Goal: Task Accomplishment & Management: Complete application form

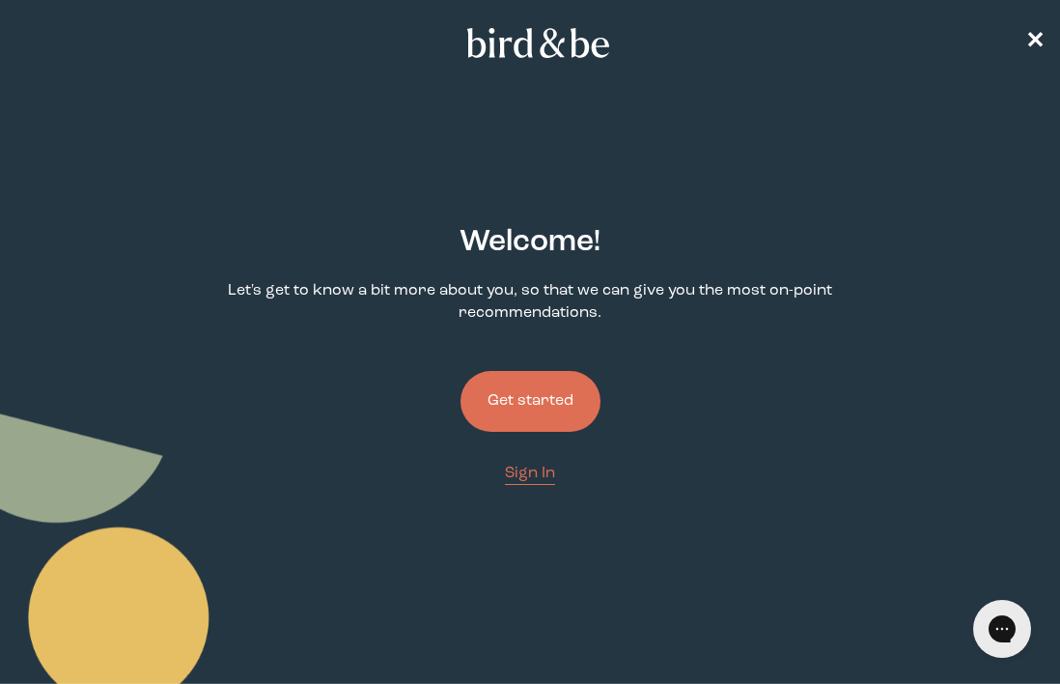
click at [542, 397] on button "Get started" at bounding box center [531, 401] width 140 height 61
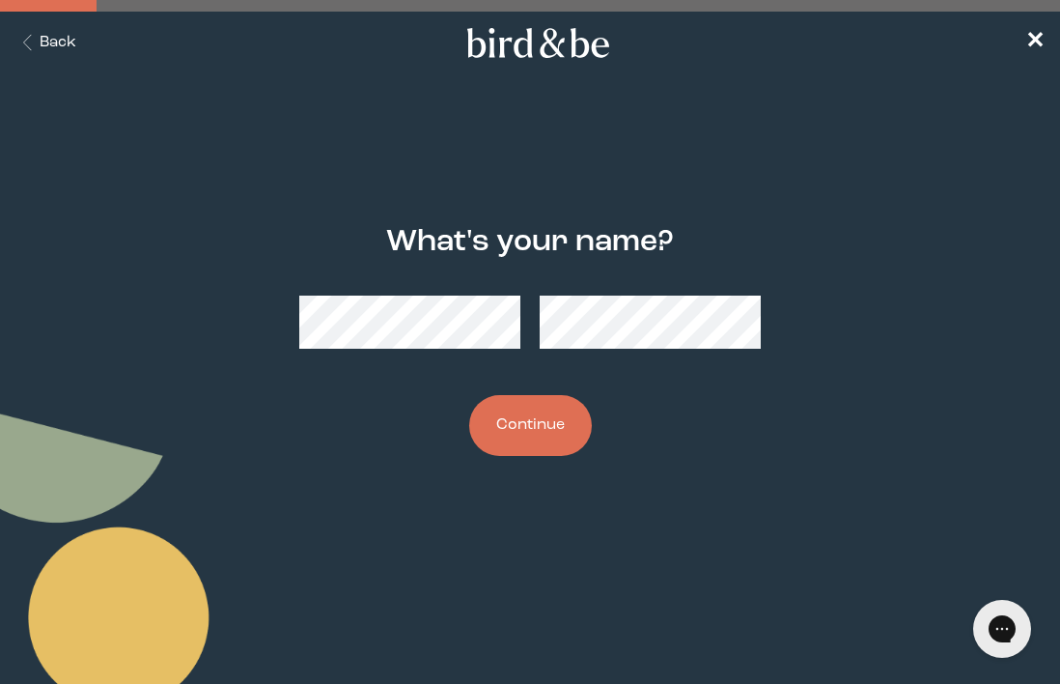
click at [45, 42] on button "Back" at bounding box center [45, 43] width 61 height 22
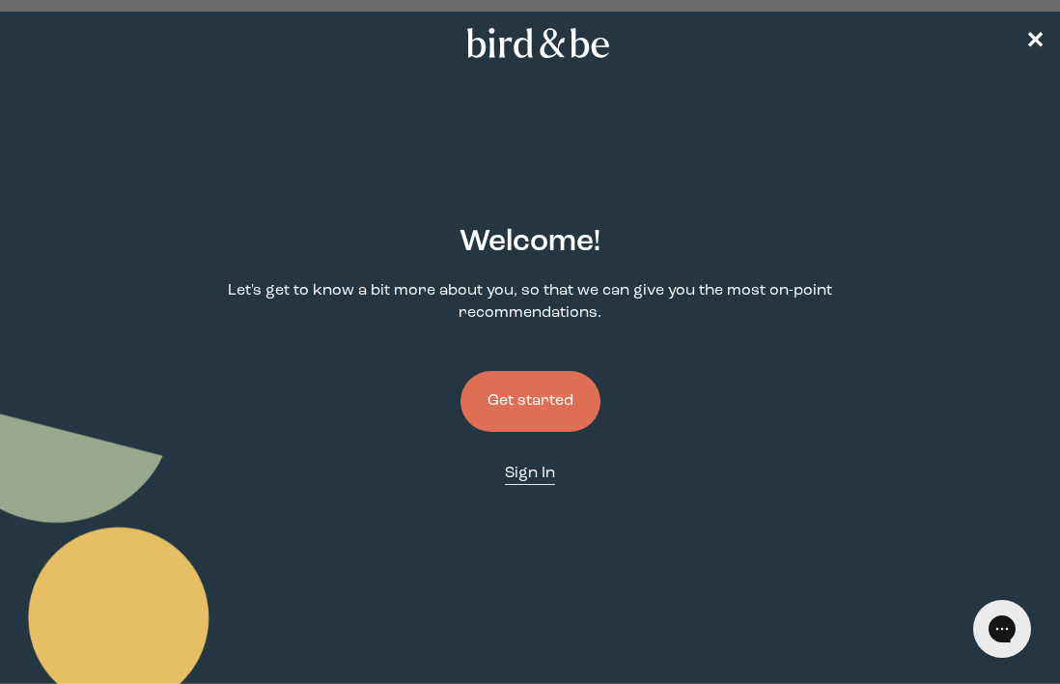
click at [527, 477] on span "Sign In" at bounding box center [530, 472] width 50 height 15
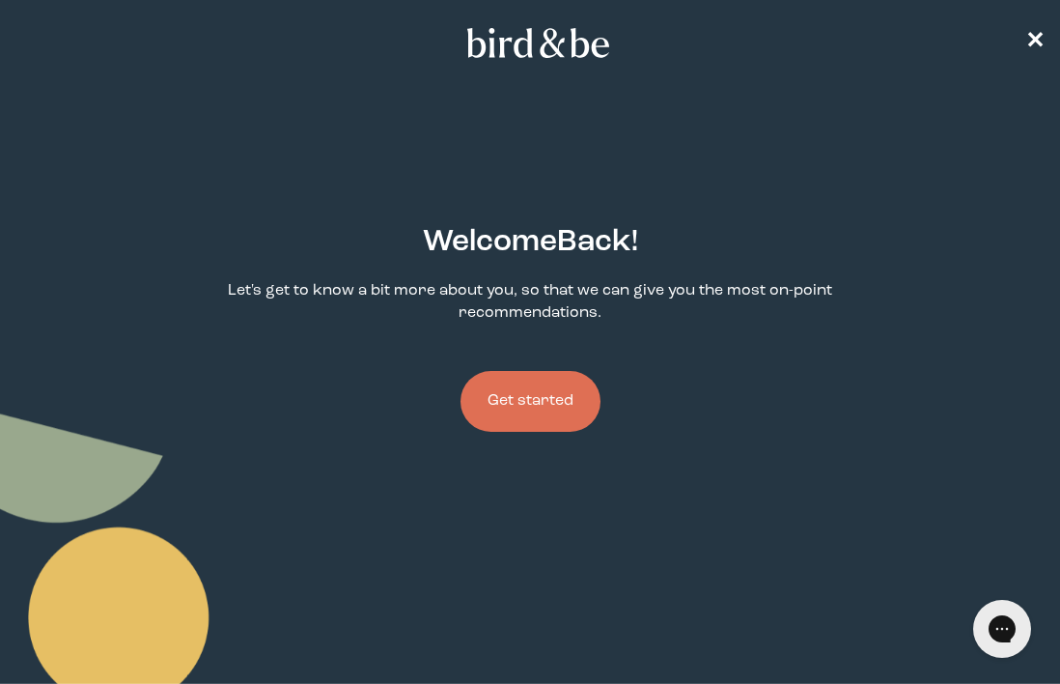
click at [531, 401] on button "Get started" at bounding box center [531, 401] width 140 height 61
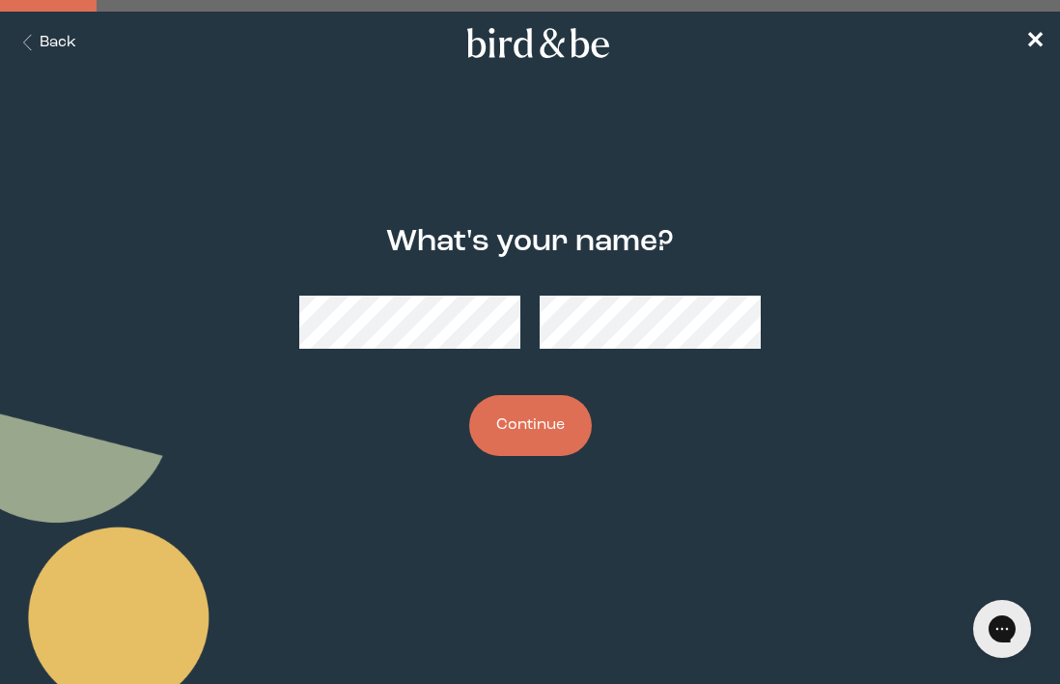
click at [28, 49] on icon "Back Button" at bounding box center [27, 43] width 24 height 16
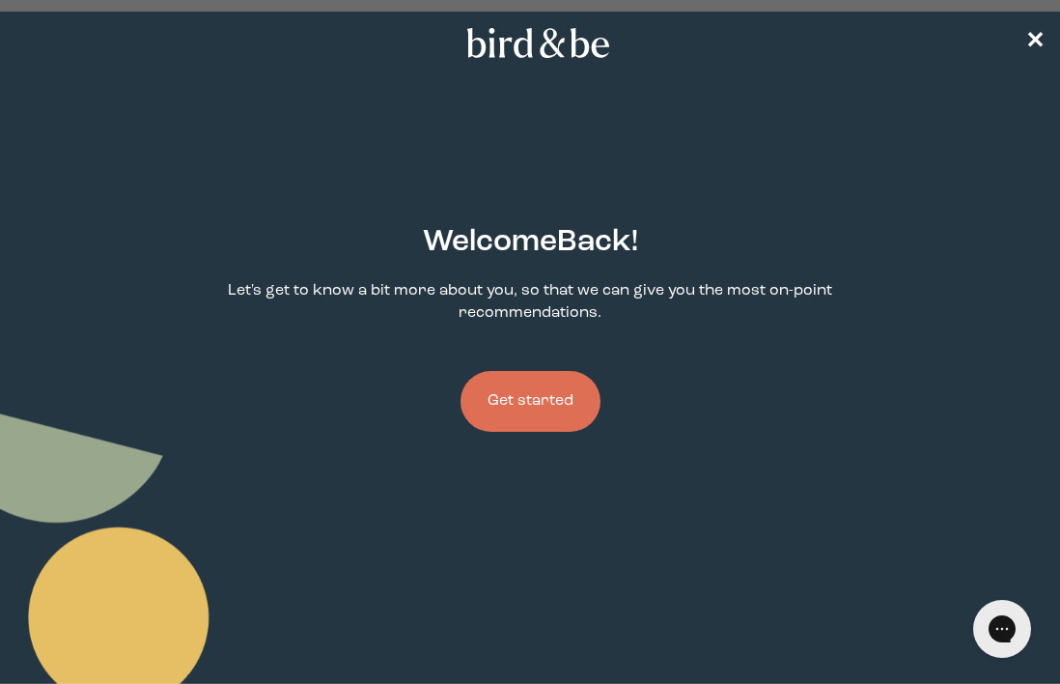
click at [548, 394] on button "Get started" at bounding box center [531, 401] width 140 height 61
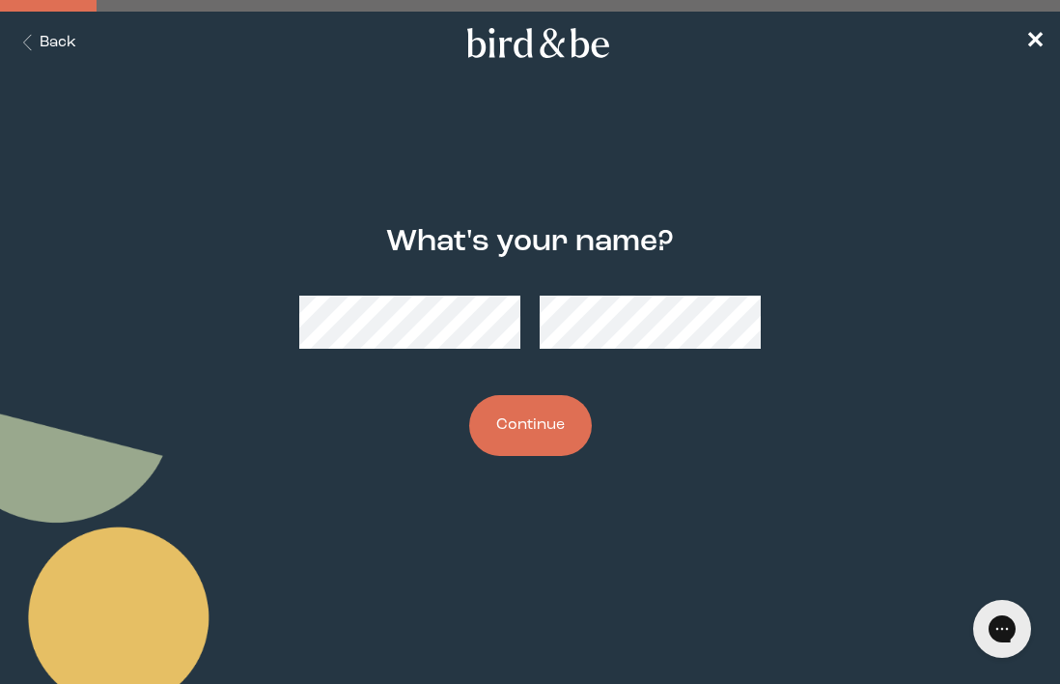
click at [551, 419] on button "Continue" at bounding box center [530, 425] width 123 height 61
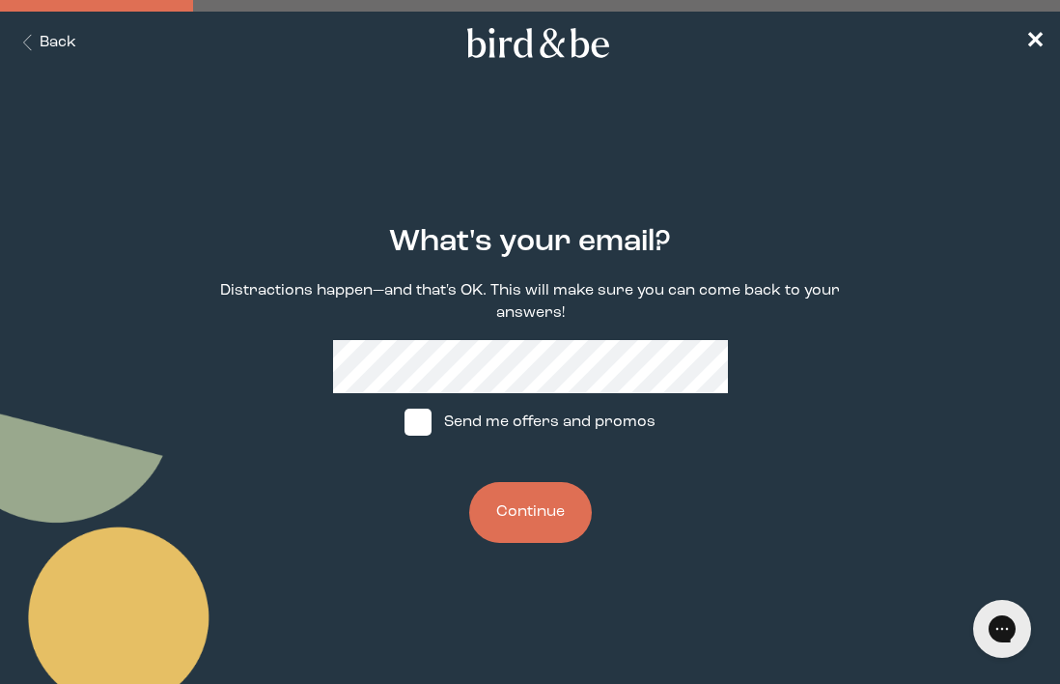
click at [548, 529] on button "Continue" at bounding box center [530, 512] width 123 height 61
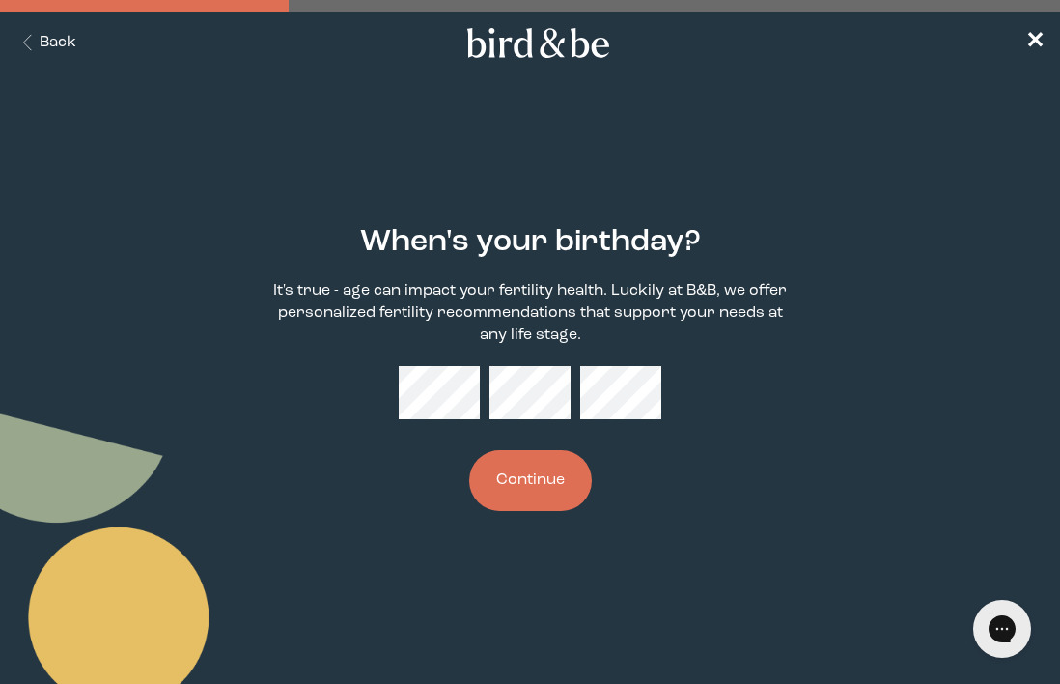
click at [566, 492] on button "Continue" at bounding box center [530, 480] width 123 height 61
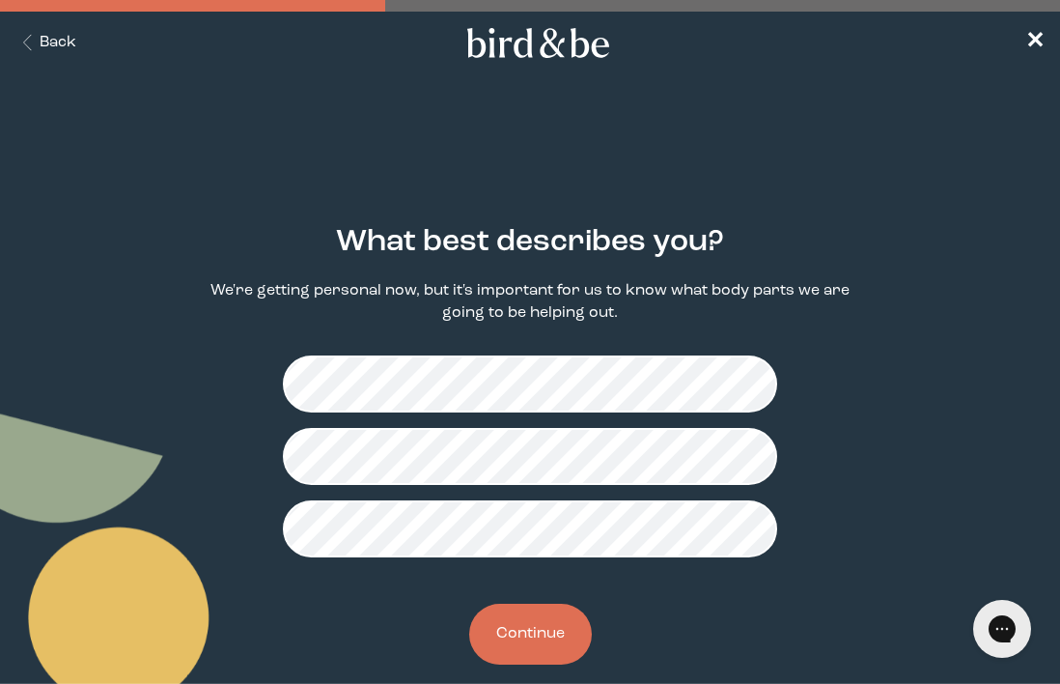
click at [529, 635] on button "Continue" at bounding box center [530, 633] width 123 height 61
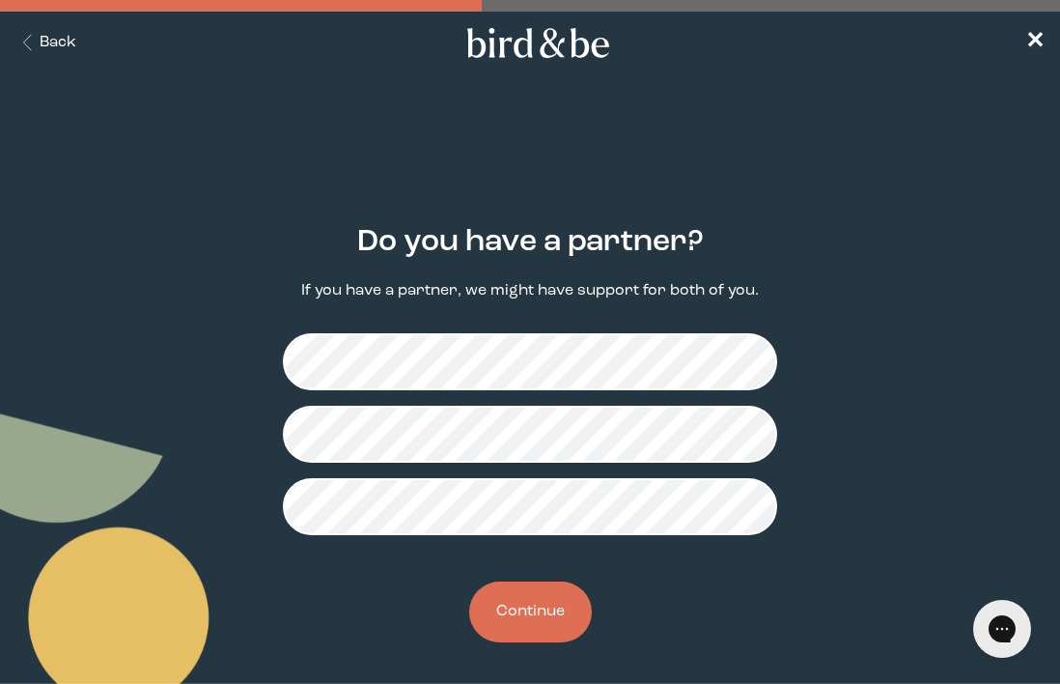
click at [529, 618] on button "Continue" at bounding box center [530, 611] width 123 height 61
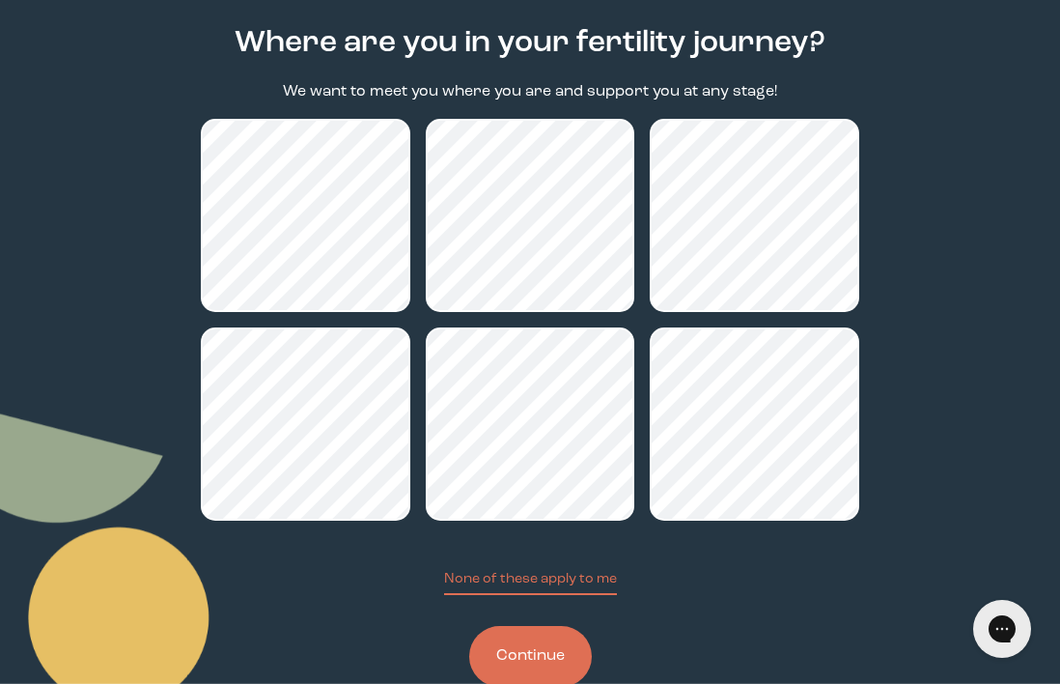
scroll to position [198, 0]
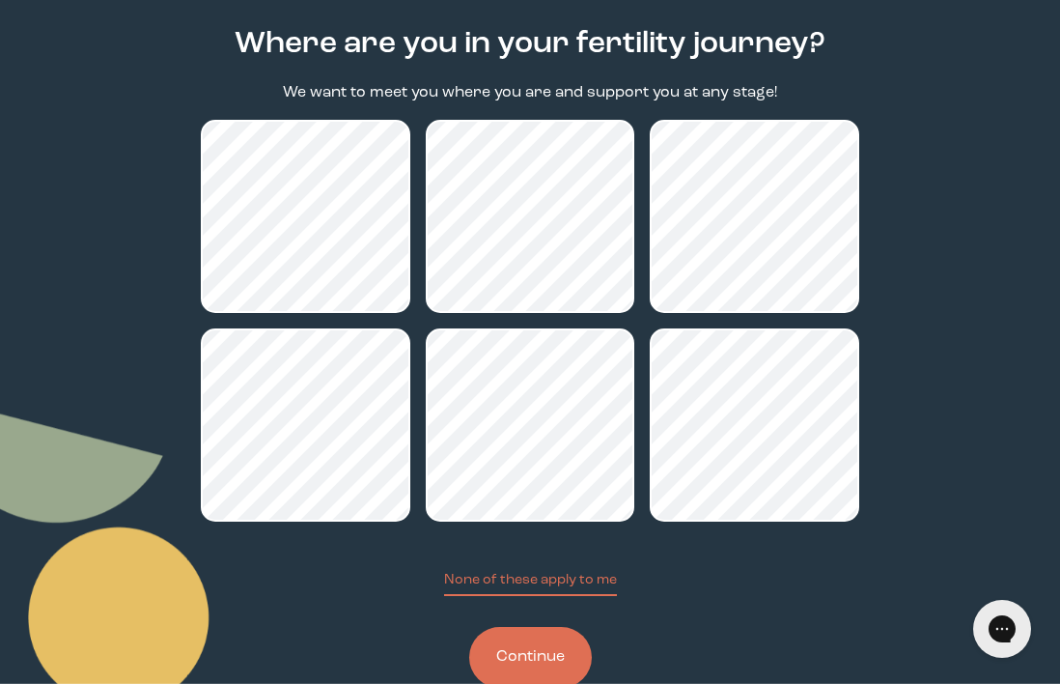
click at [539, 659] on button "Continue" at bounding box center [530, 657] width 123 height 61
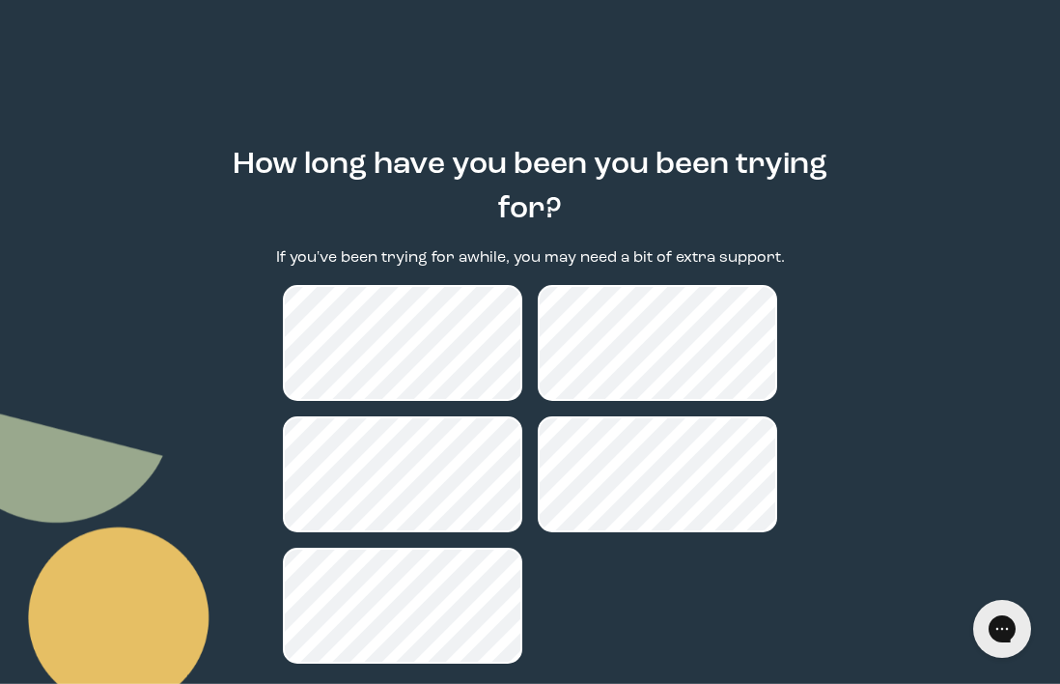
scroll to position [195, 0]
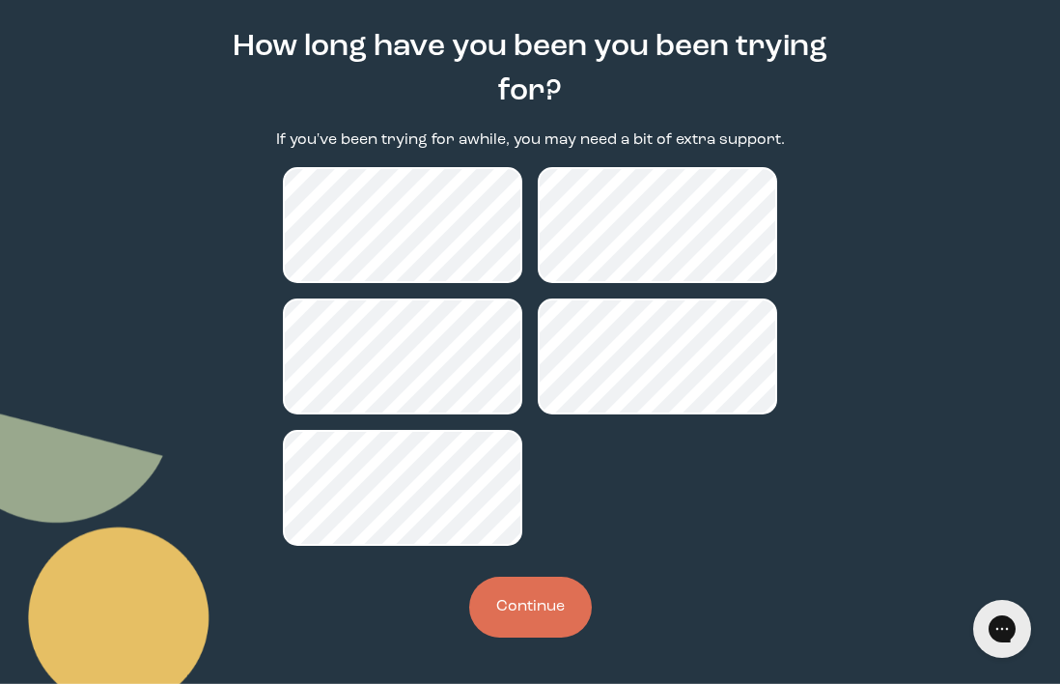
click at [500, 592] on button "Continue" at bounding box center [530, 606] width 123 height 61
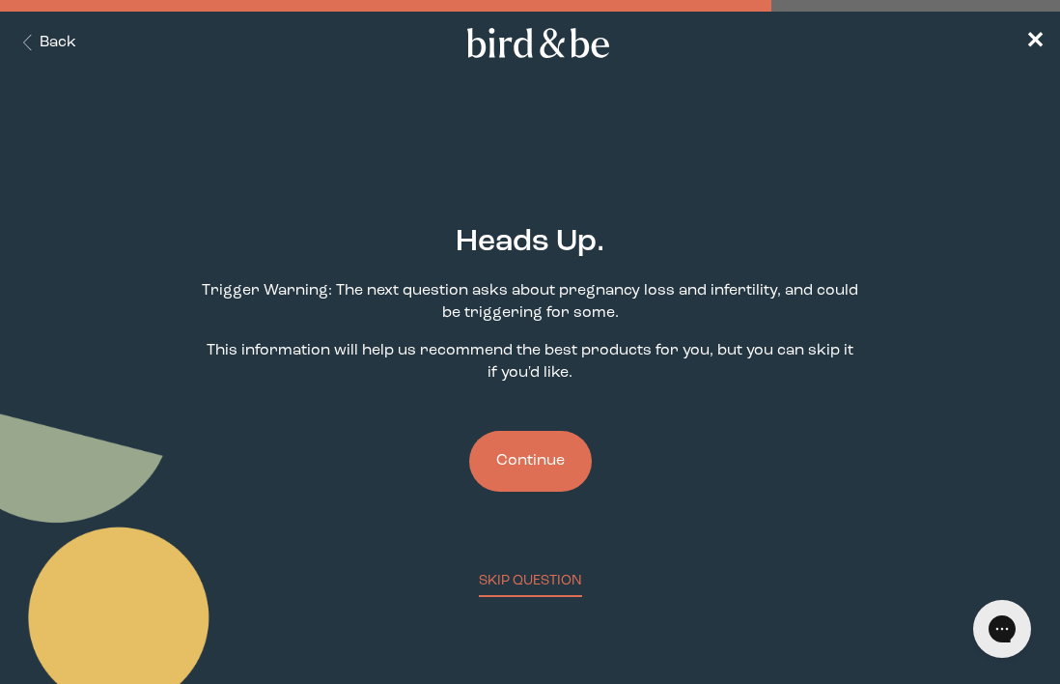
click at [540, 471] on button "Continue" at bounding box center [530, 461] width 123 height 61
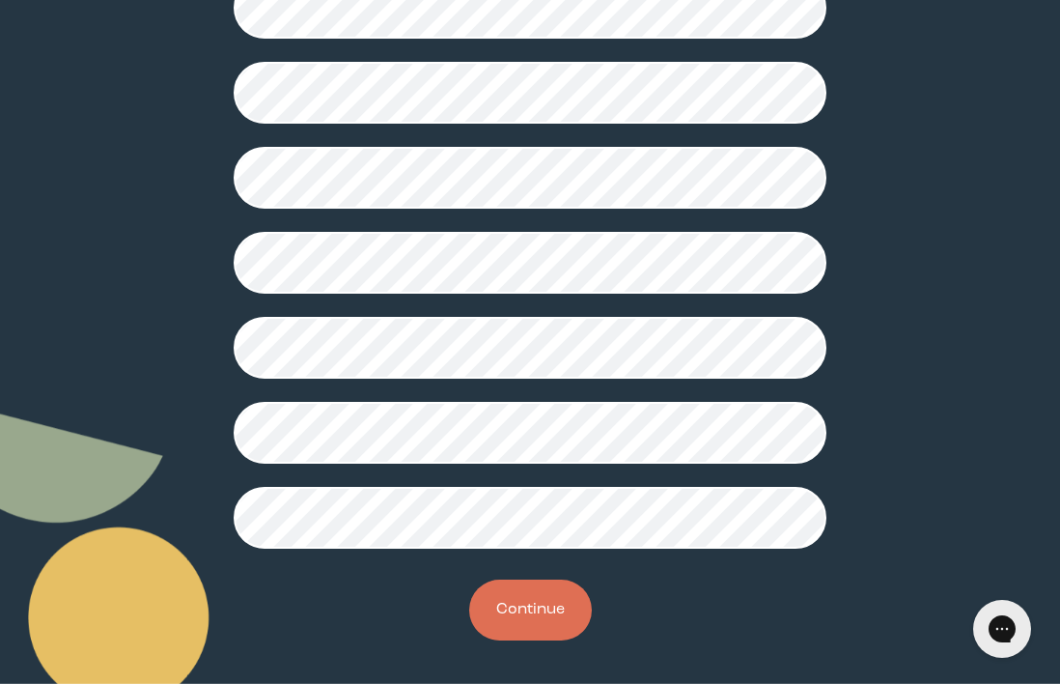
scroll to position [602, 0]
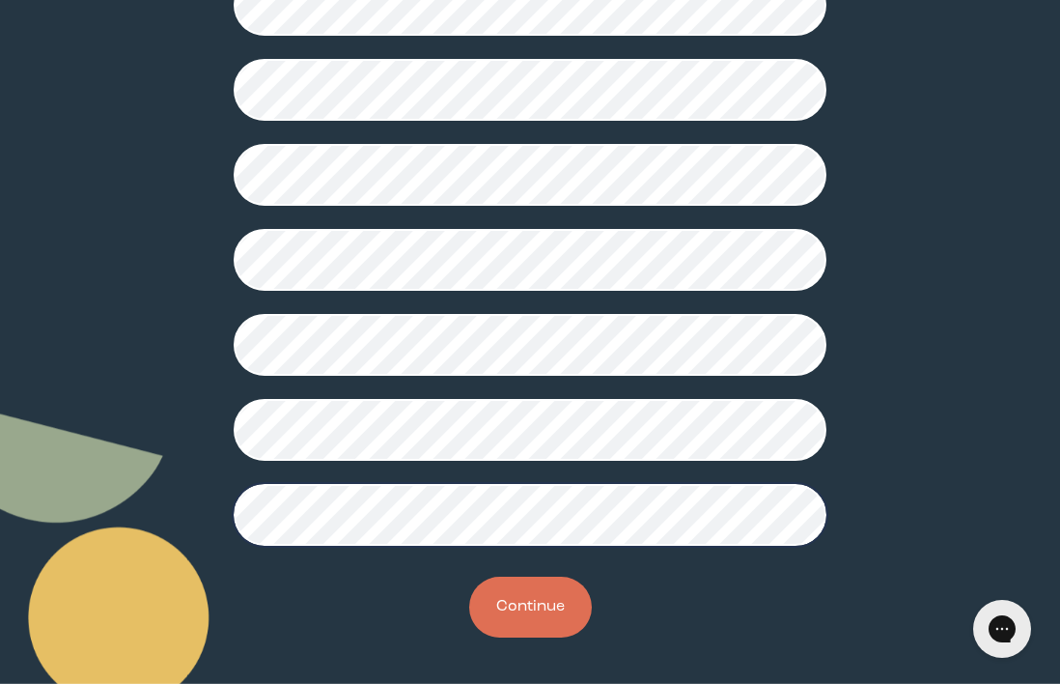
click at [538, 583] on button "Continue" at bounding box center [530, 606] width 123 height 61
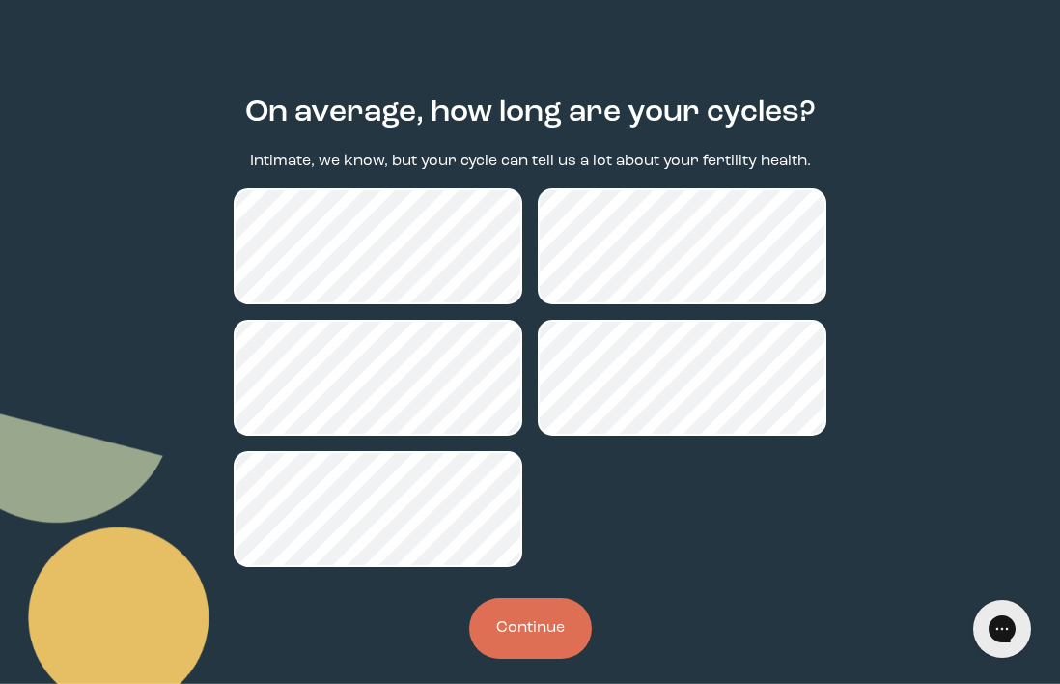
scroll to position [151, 0]
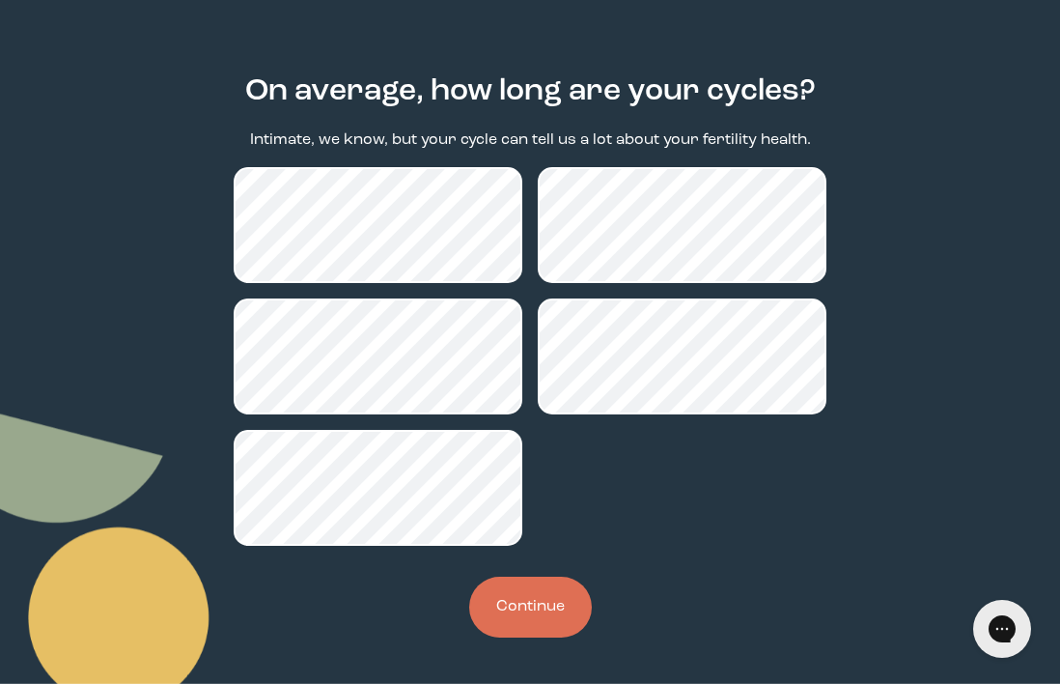
click at [535, 577] on button "Continue" at bounding box center [530, 606] width 123 height 61
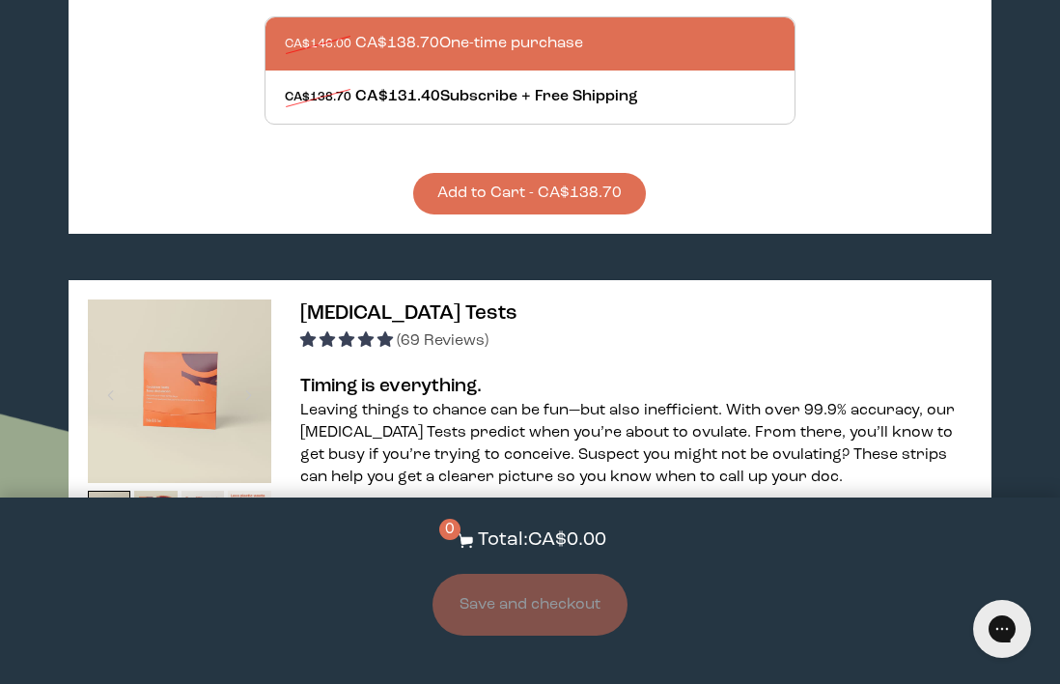
scroll to position [901, 0]
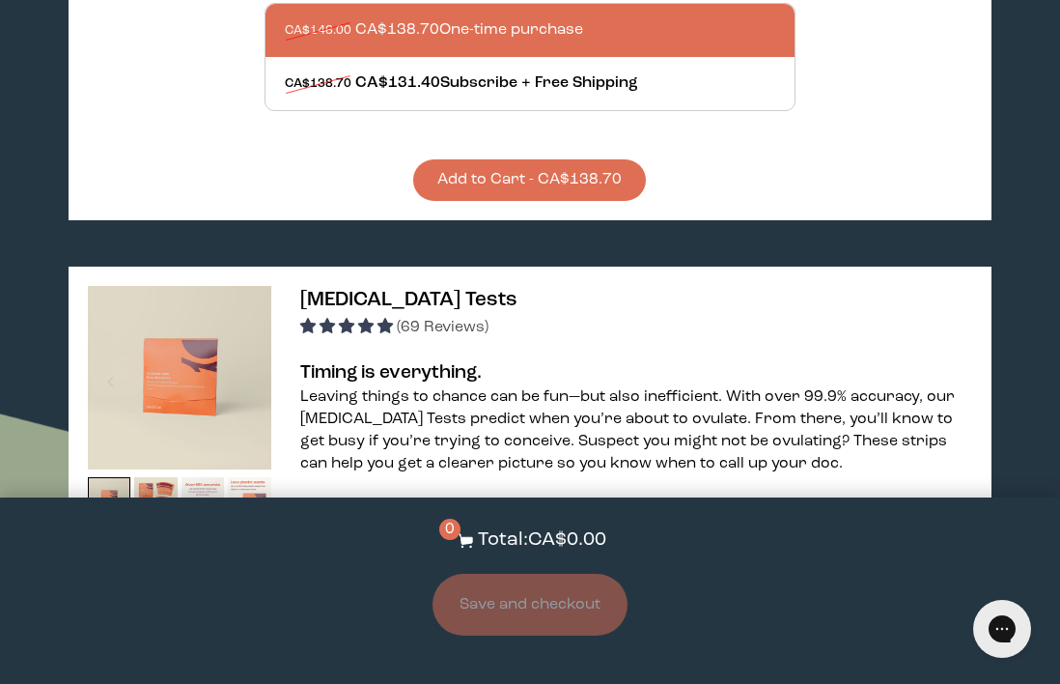
click at [576, 345] on div "[MEDICAL_DATA] Tests (69 Reviews) Timing is everything. Leaving things to chanc…" at bounding box center [530, 643] width 923 height 754
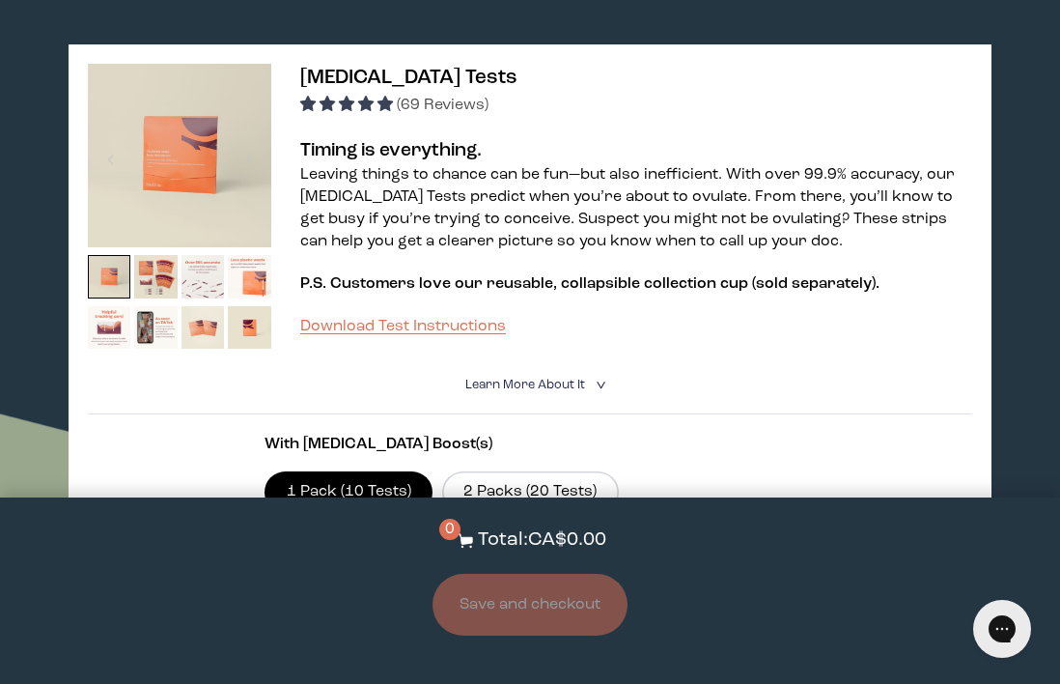
scroll to position [1120, 0]
